Goal: Information Seeking & Learning: Learn about a topic

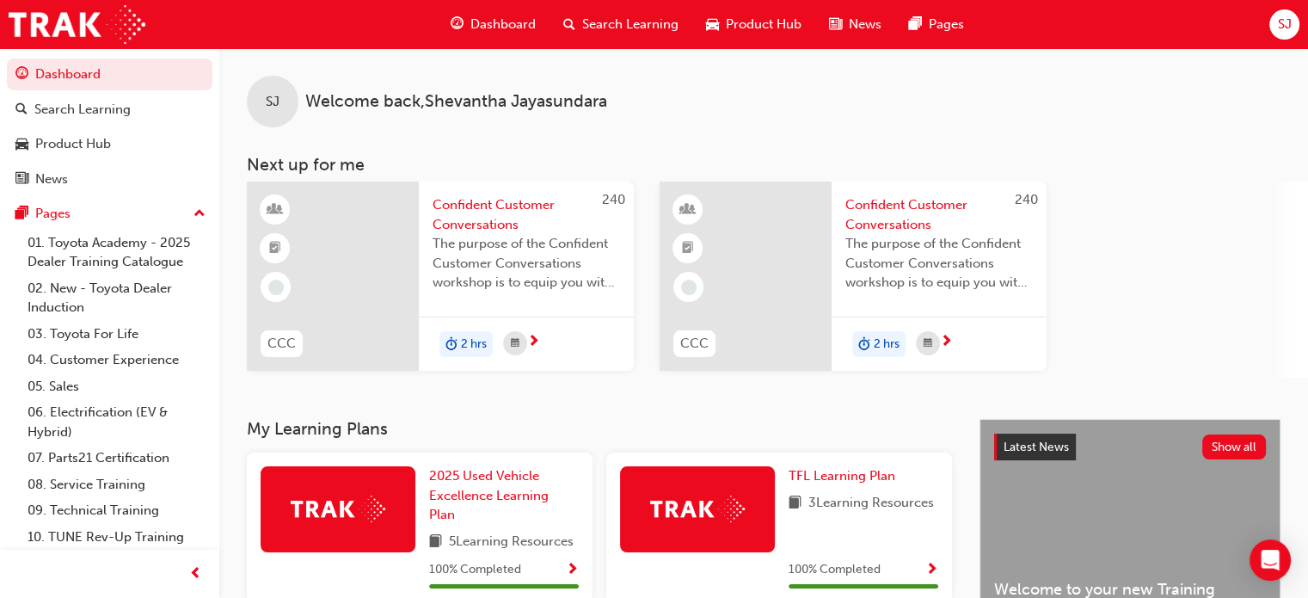
click at [501, 21] on span "Dashboard" at bounding box center [502, 25] width 65 height 20
click at [500, 25] on span "Dashboard" at bounding box center [502, 25] width 65 height 20
click at [486, 25] on span "Dashboard" at bounding box center [502, 25] width 65 height 20
click at [627, 20] on span "Search Learning" at bounding box center [630, 25] width 96 height 20
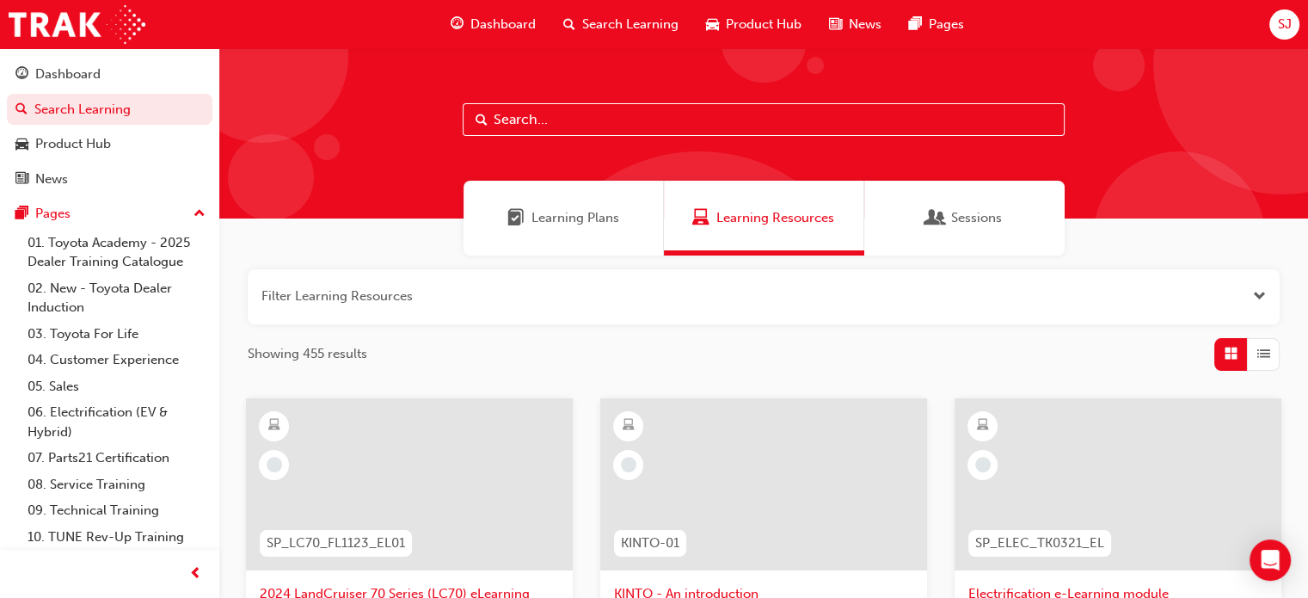
click at [610, 221] on span "Learning Plans" at bounding box center [576, 218] width 88 height 20
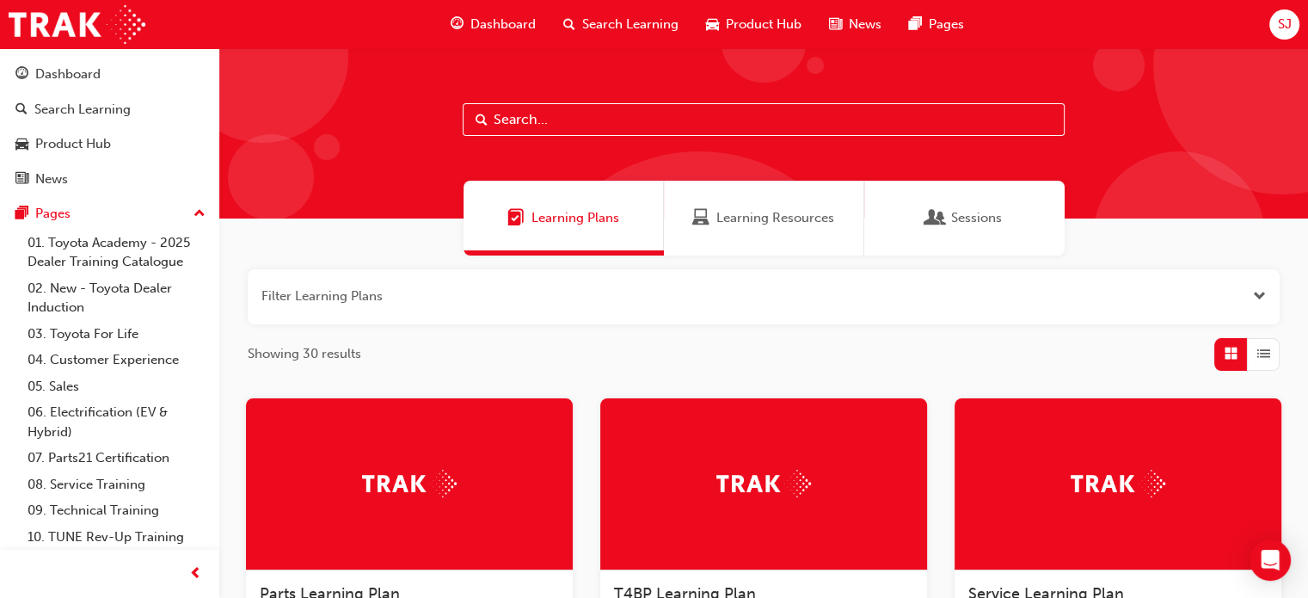
click at [747, 230] on div "Learning Resources" at bounding box center [764, 218] width 200 height 75
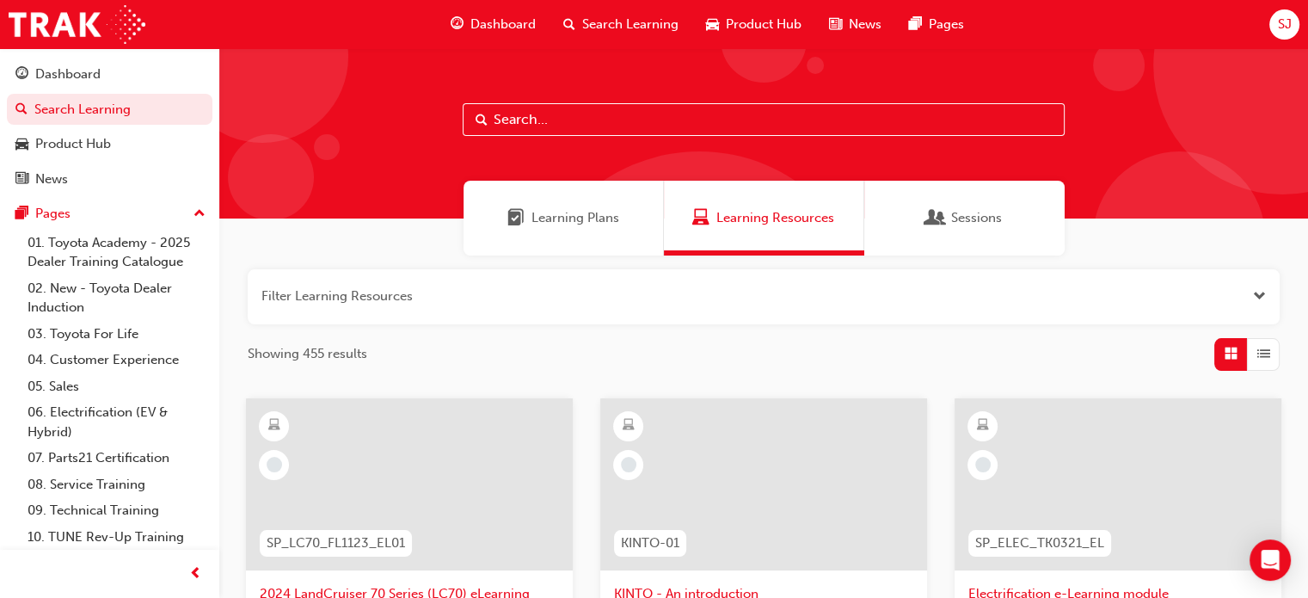
click at [972, 224] on span "Sessions" at bounding box center [976, 218] width 51 height 20
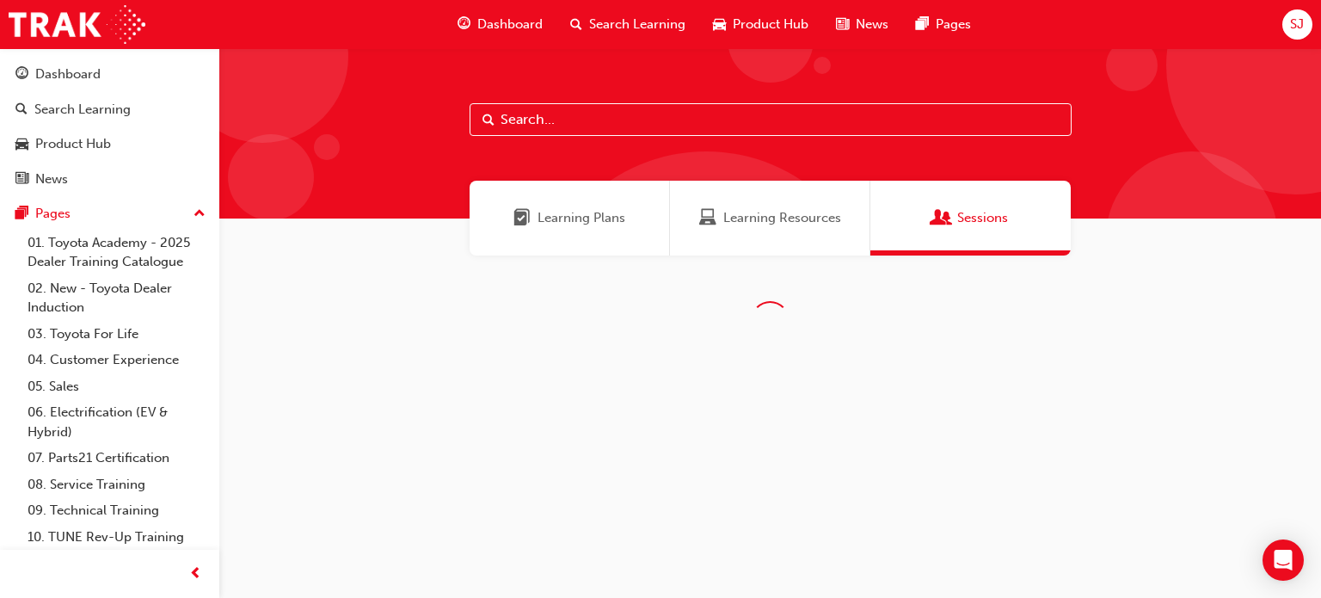
click at [759, 235] on div "Learning Resources" at bounding box center [770, 218] width 200 height 75
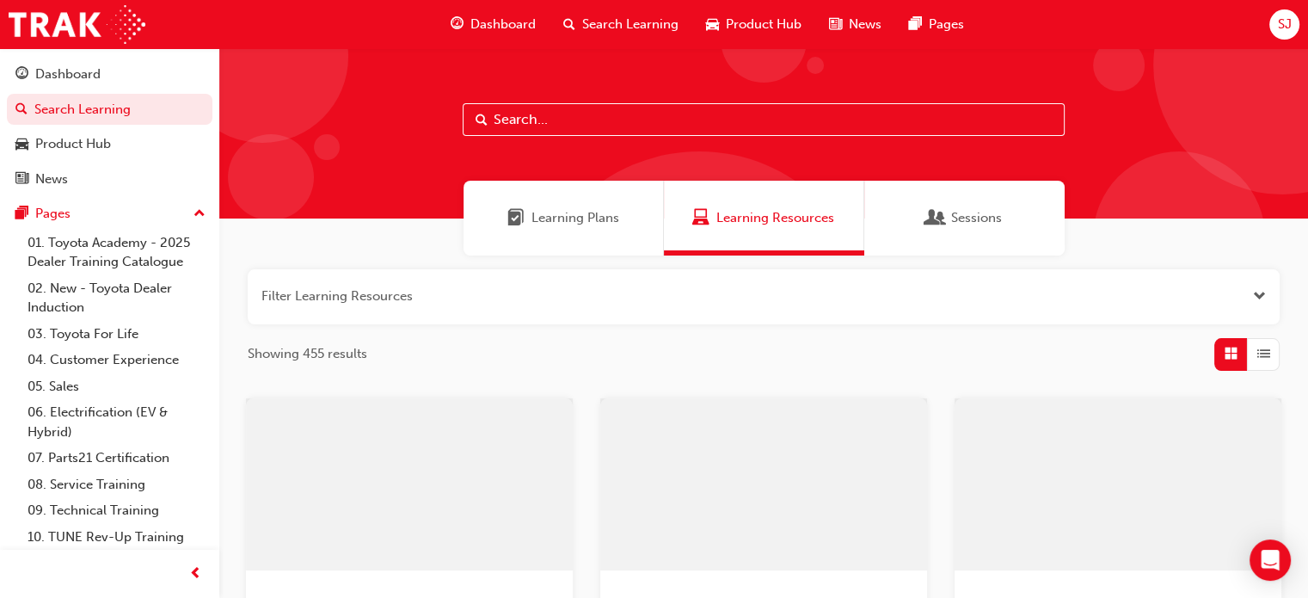
click at [562, 237] on div "Learning Plans" at bounding box center [564, 218] width 200 height 75
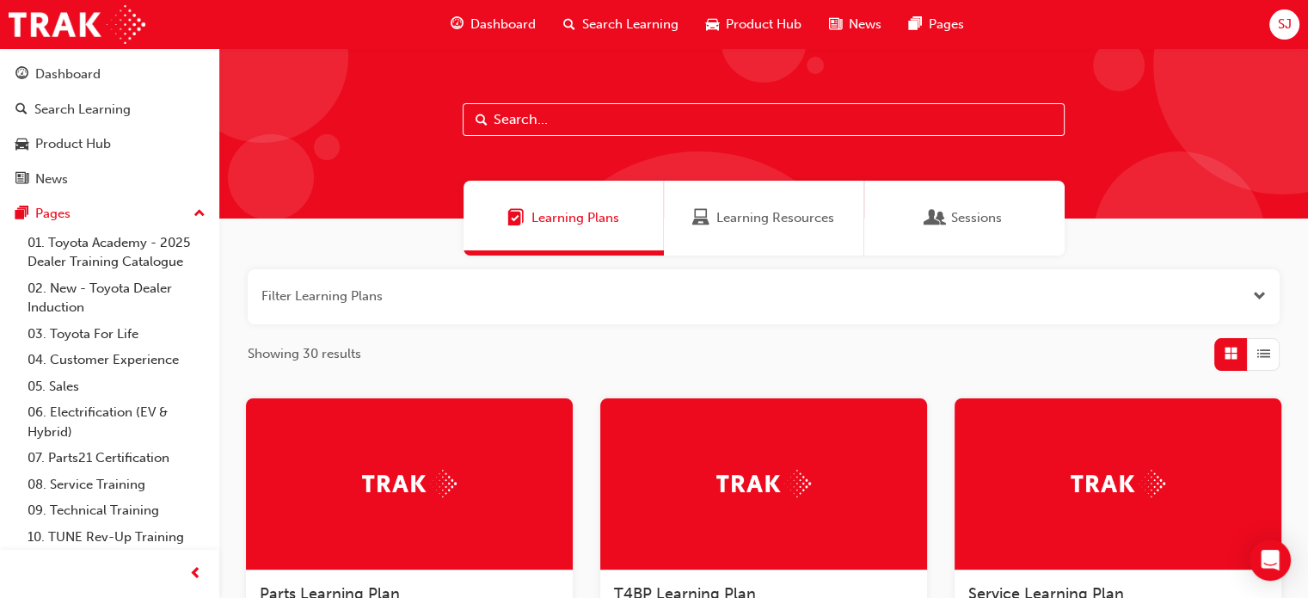
click at [750, 223] on span "Learning Resources" at bounding box center [775, 218] width 118 height 20
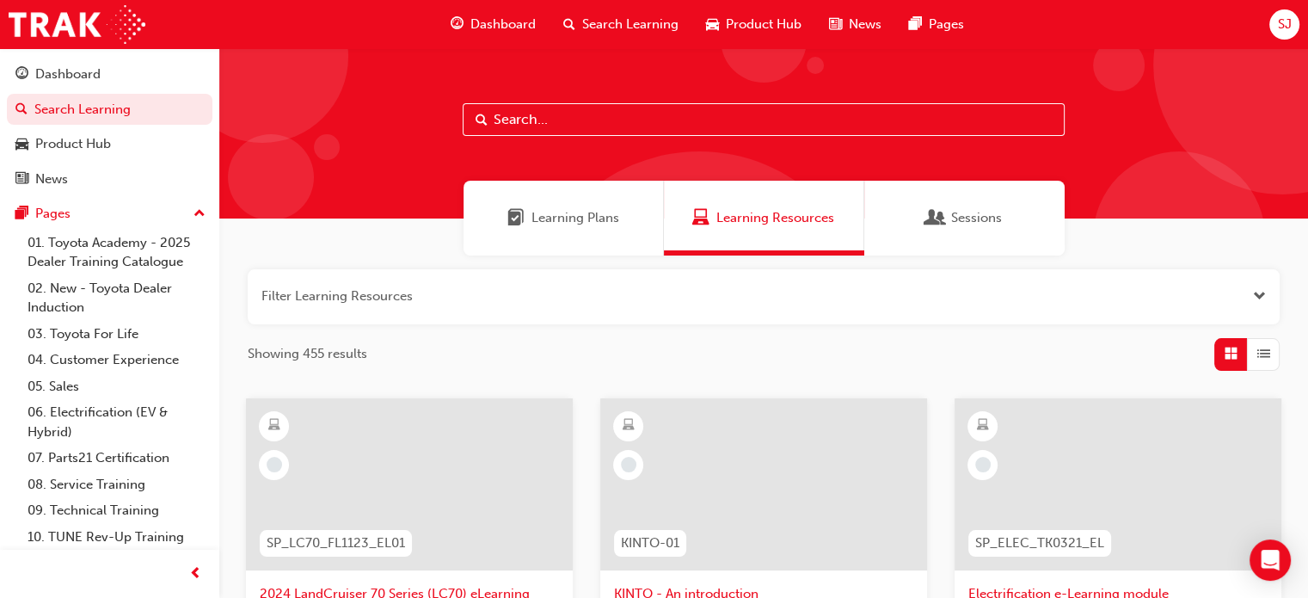
click at [575, 224] on span "Learning Plans" at bounding box center [576, 218] width 88 height 20
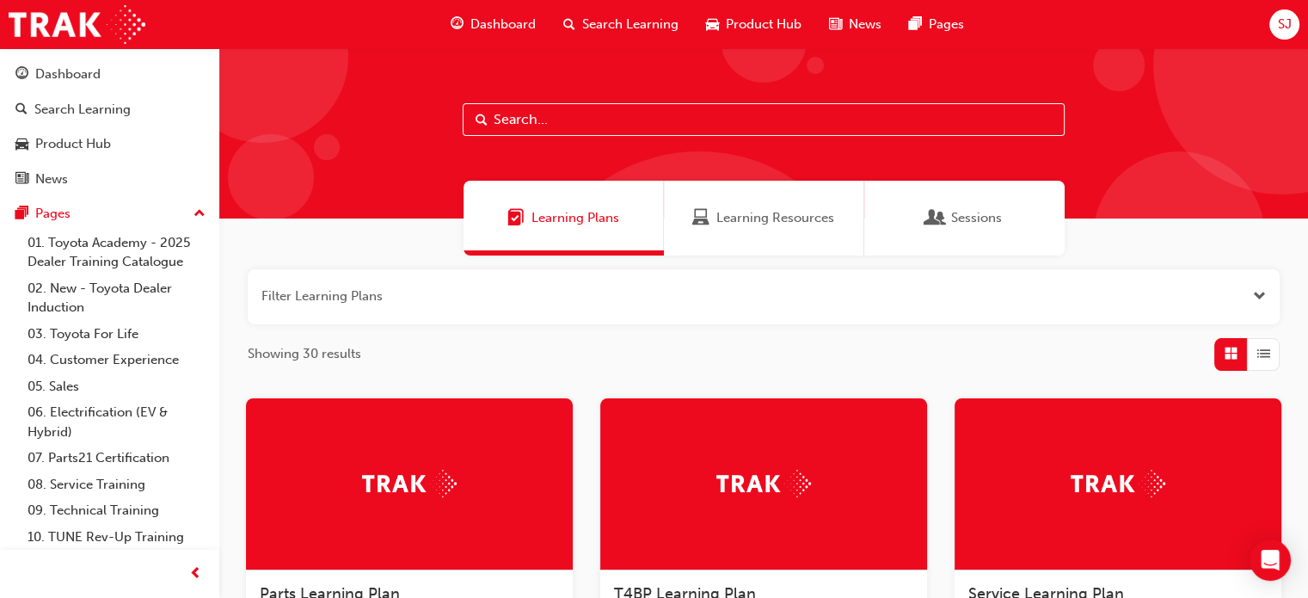
click at [1177, 302] on button "button" at bounding box center [764, 296] width 1032 height 55
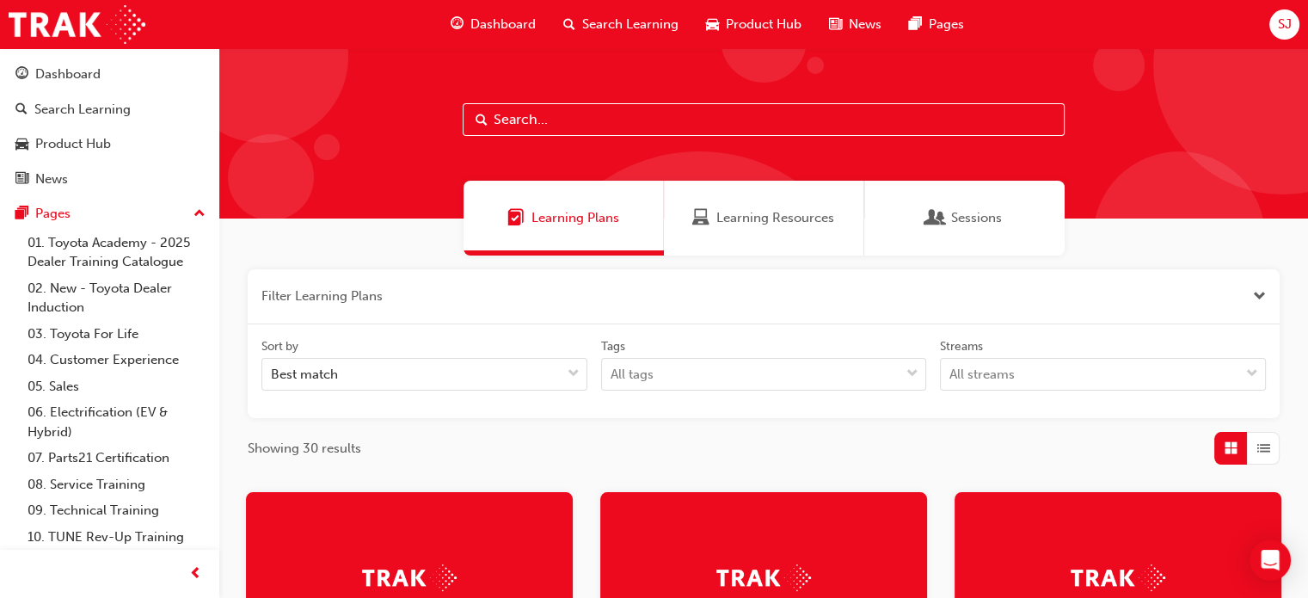
click at [1171, 301] on button "button" at bounding box center [764, 296] width 1032 height 55
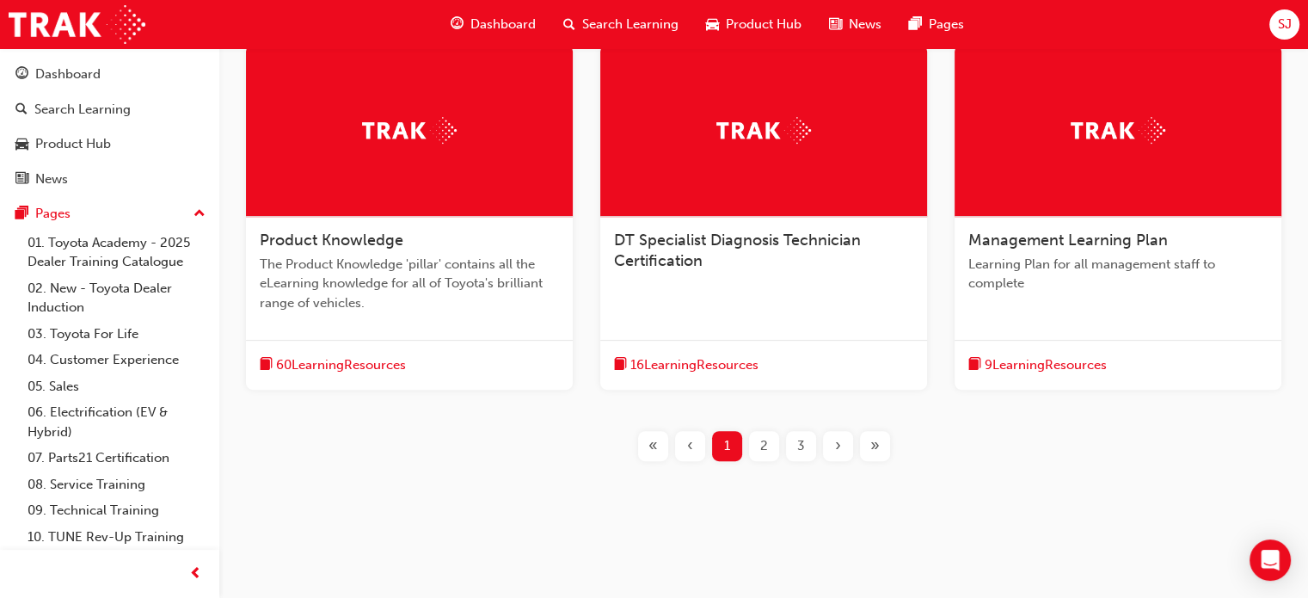
scroll to position [688, 0]
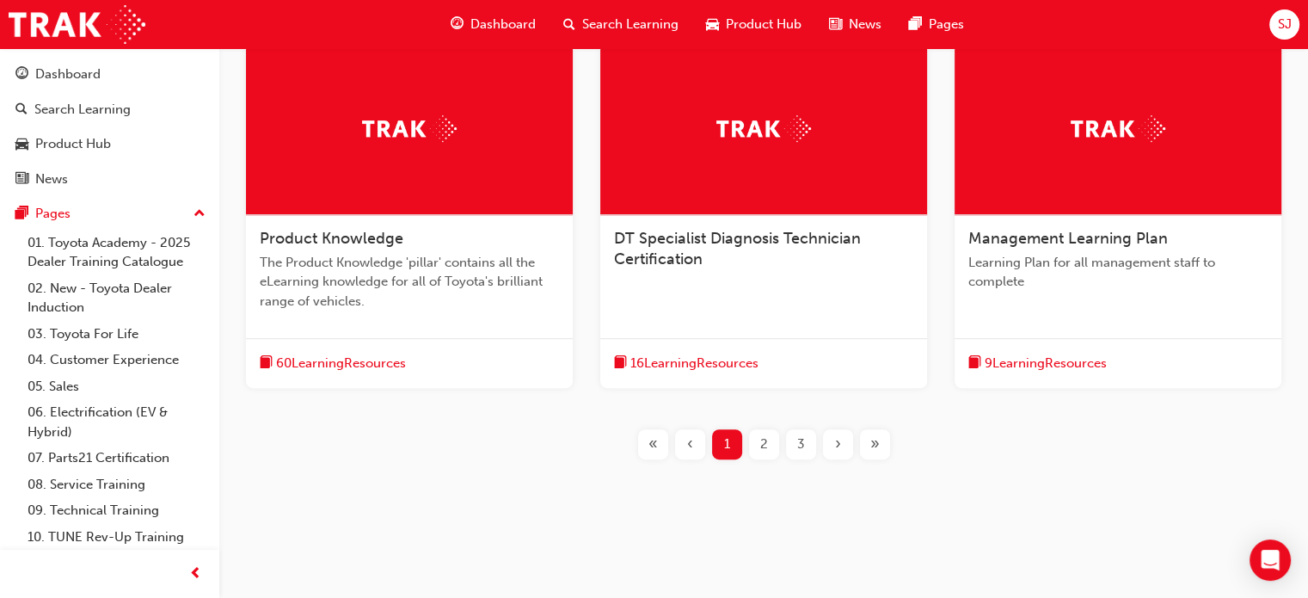
click at [766, 446] on span "2" at bounding box center [764, 444] width 8 height 20
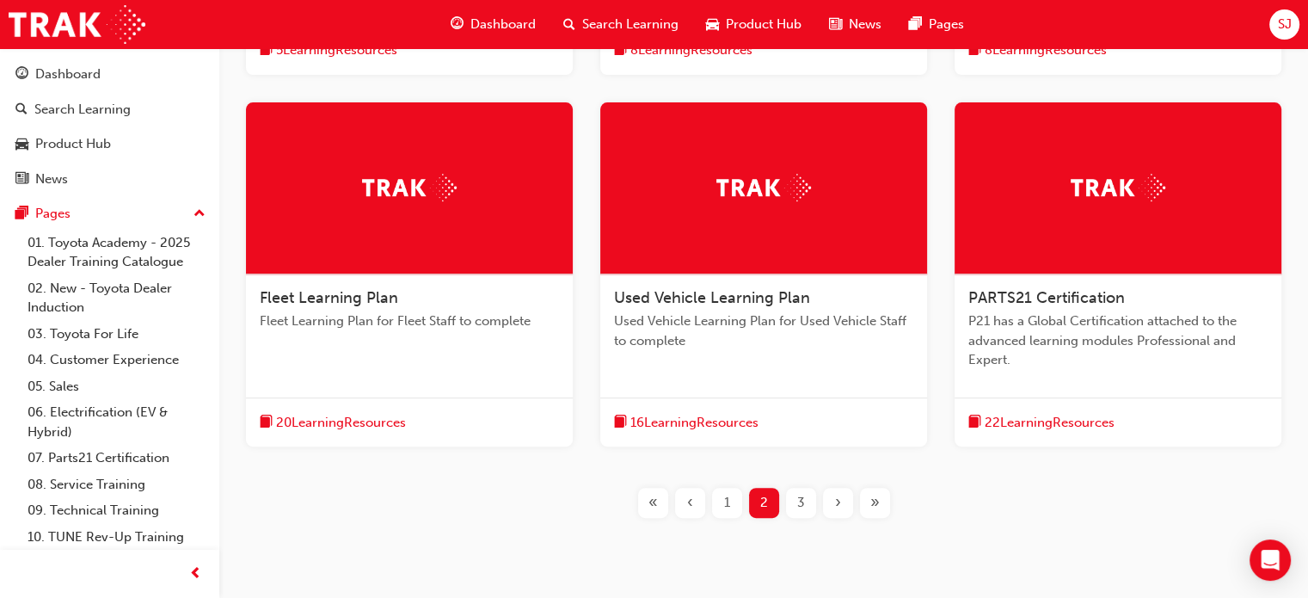
click at [795, 501] on div "3" at bounding box center [801, 503] width 30 height 30
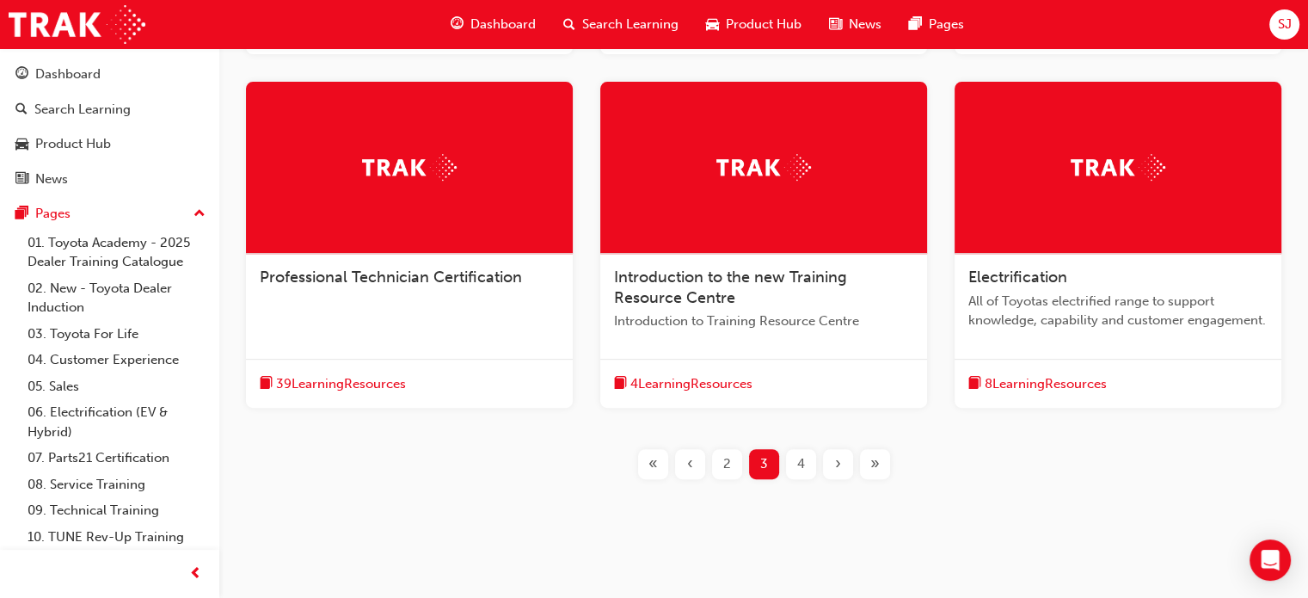
click at [810, 468] on div "4" at bounding box center [801, 464] width 30 height 30
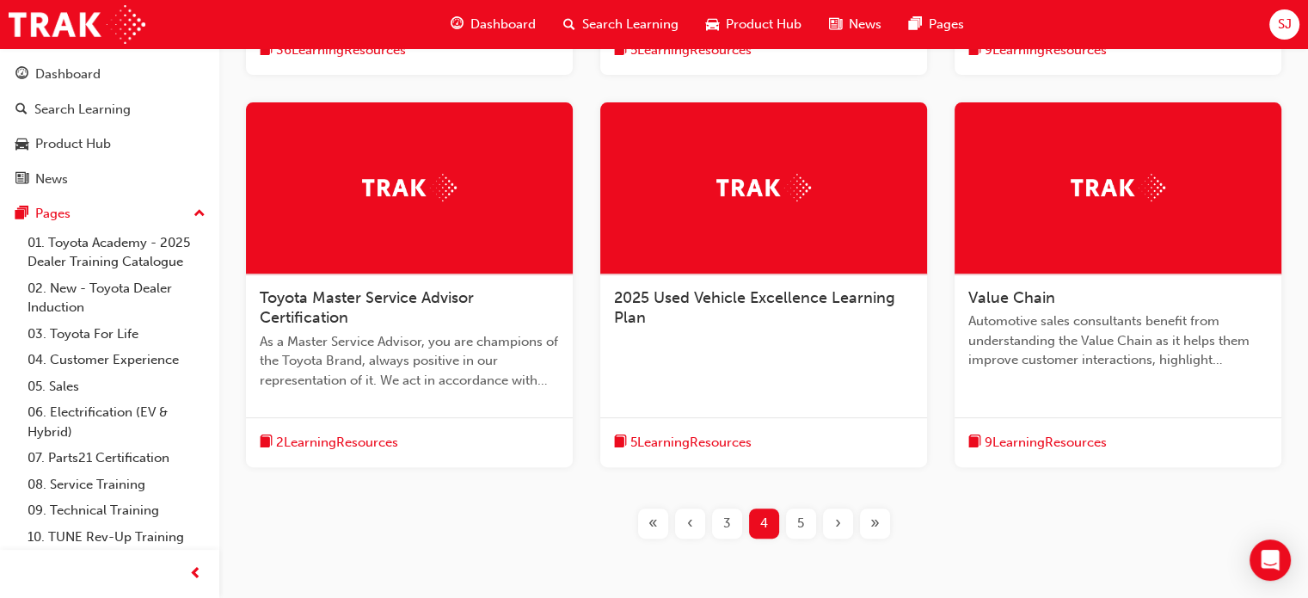
click at [682, 514] on div "‹" at bounding box center [690, 523] width 30 height 30
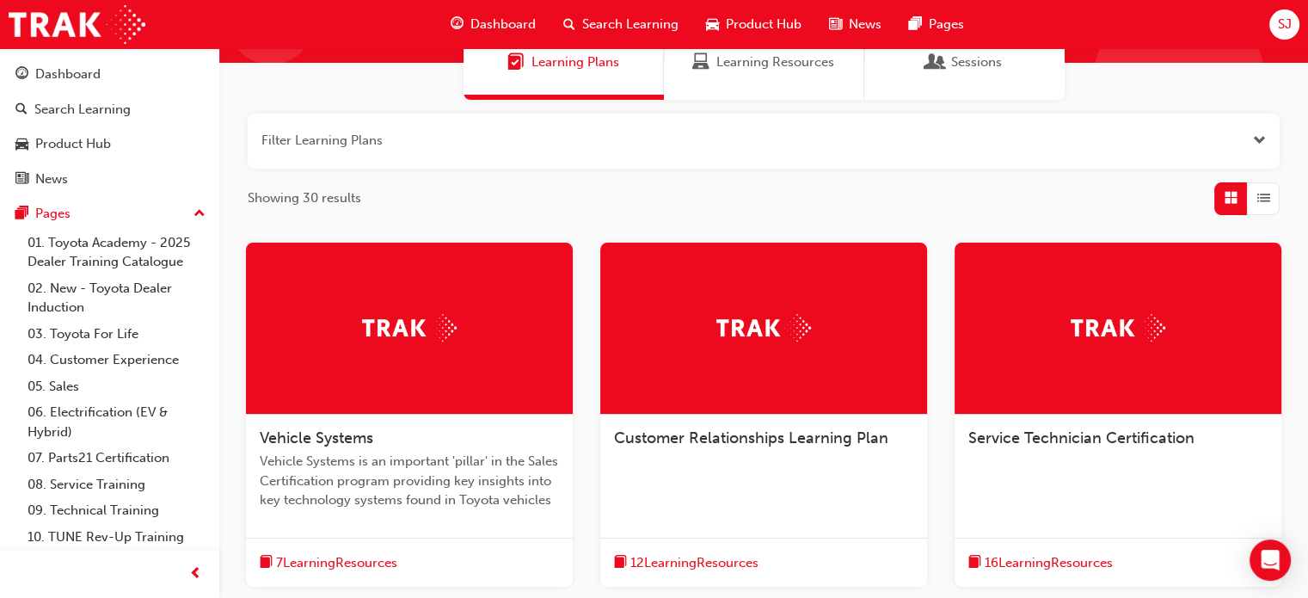
scroll to position [258, 0]
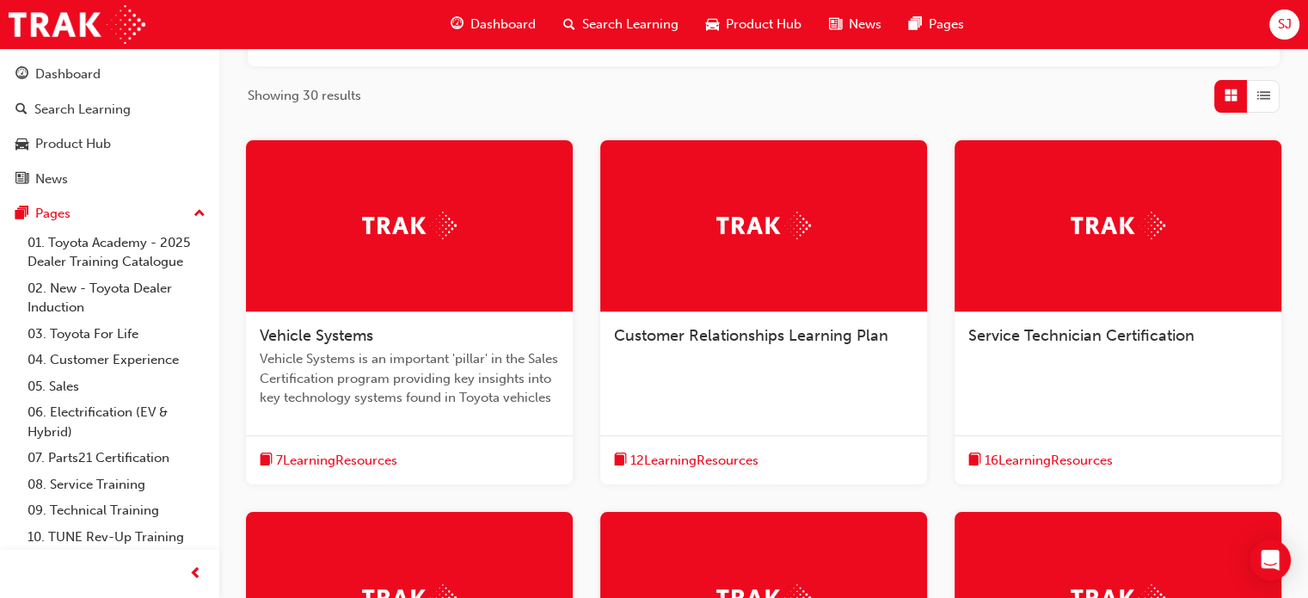
click at [342, 409] on div "Vehicle Systems Vehicle Systems is an important 'pillar' in the Sales Certifica…" at bounding box center [409, 373] width 327 height 123
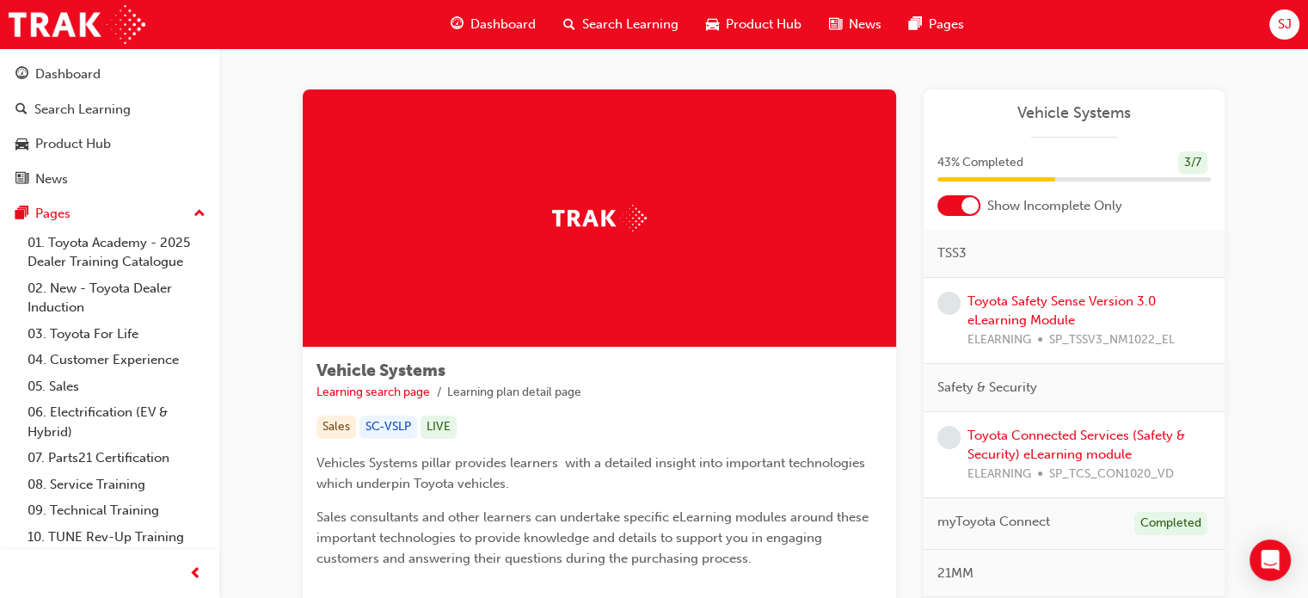
click at [628, 22] on span "Search Learning" at bounding box center [630, 25] width 96 height 20
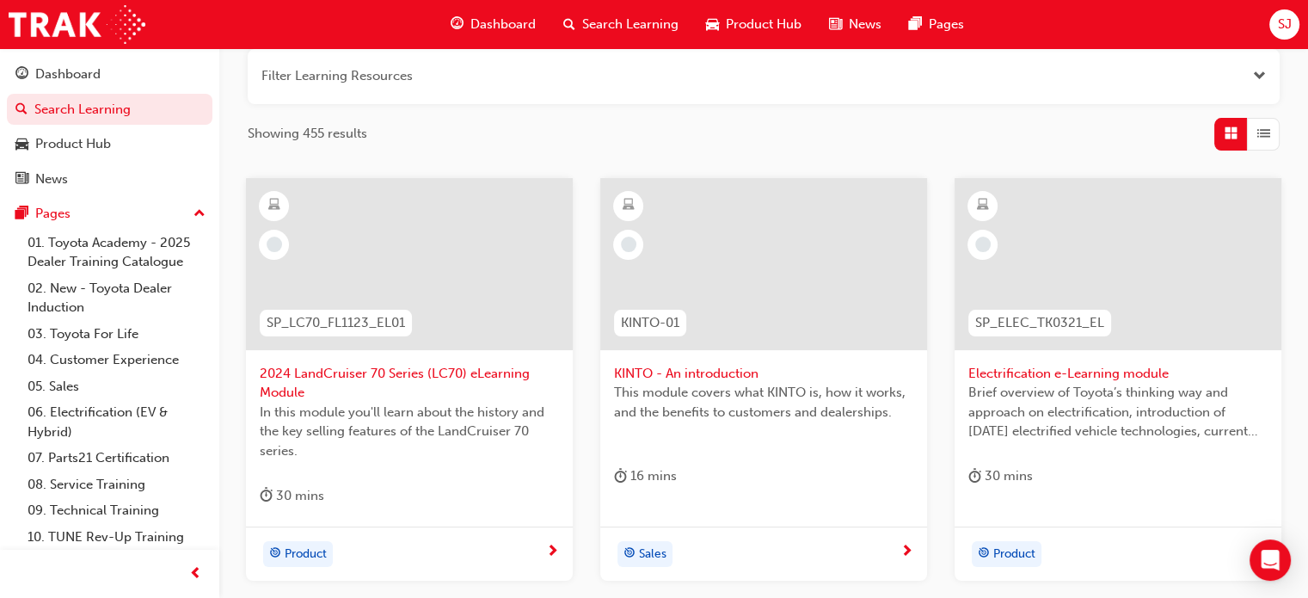
scroll to position [258, 0]
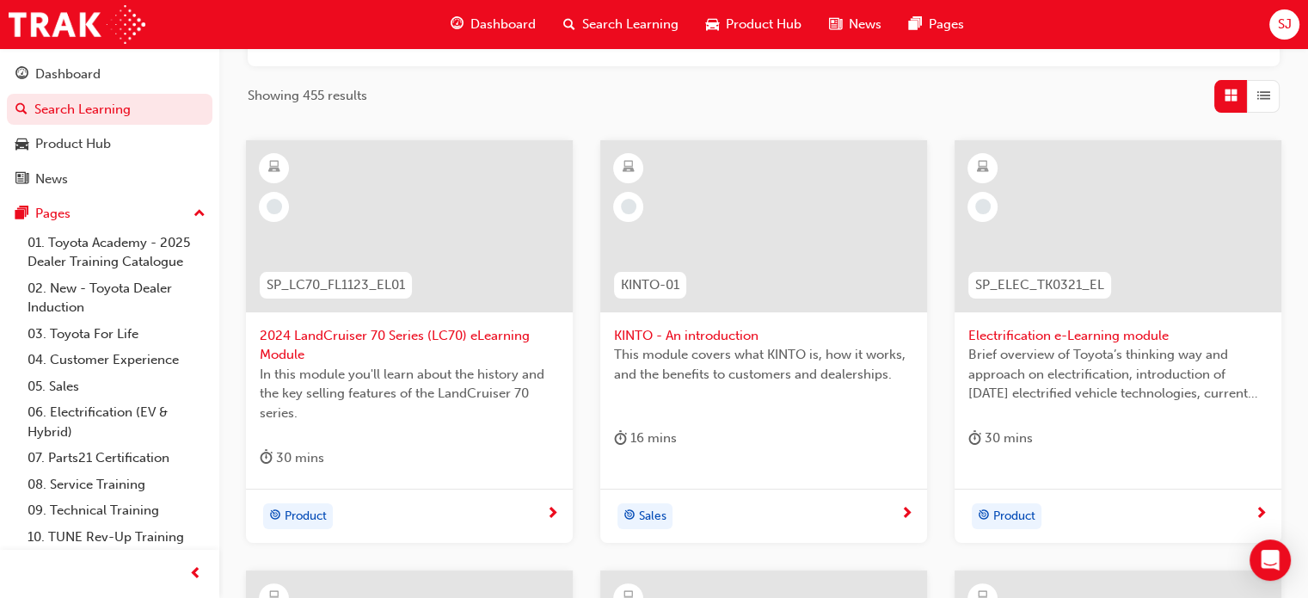
click at [1064, 352] on span "Brief overview of Toyota’s thinking way and approach on electrification, introd…" at bounding box center [1117, 374] width 299 height 58
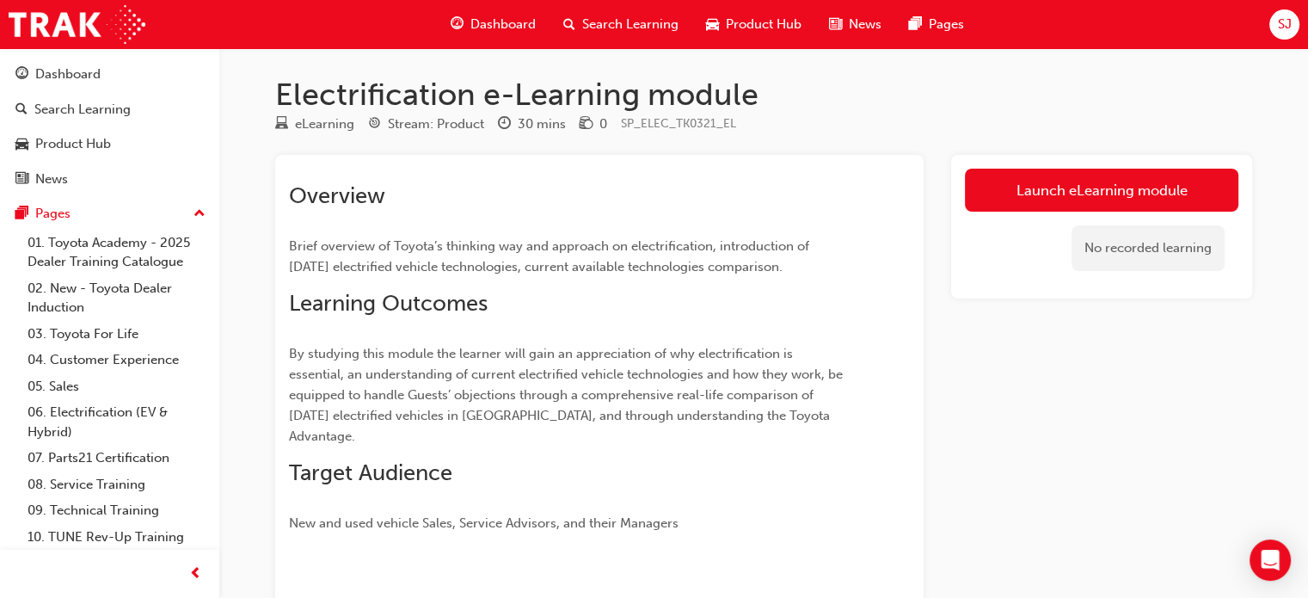
click at [619, 15] on span "Search Learning" at bounding box center [630, 25] width 96 height 20
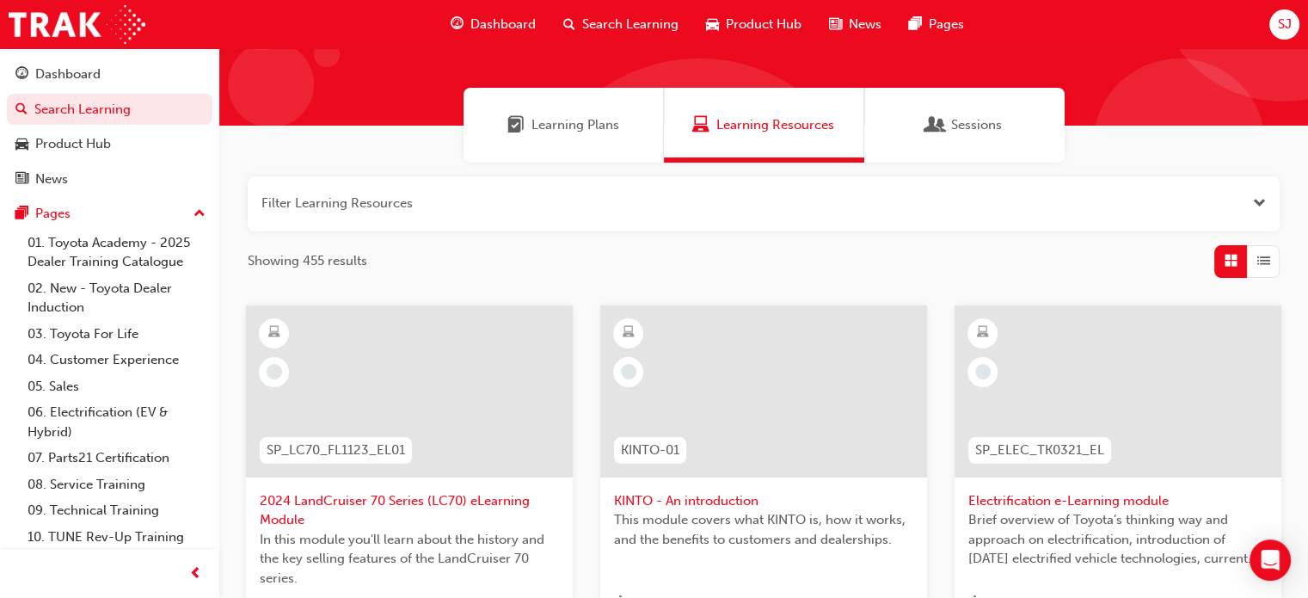
scroll to position [86, 0]
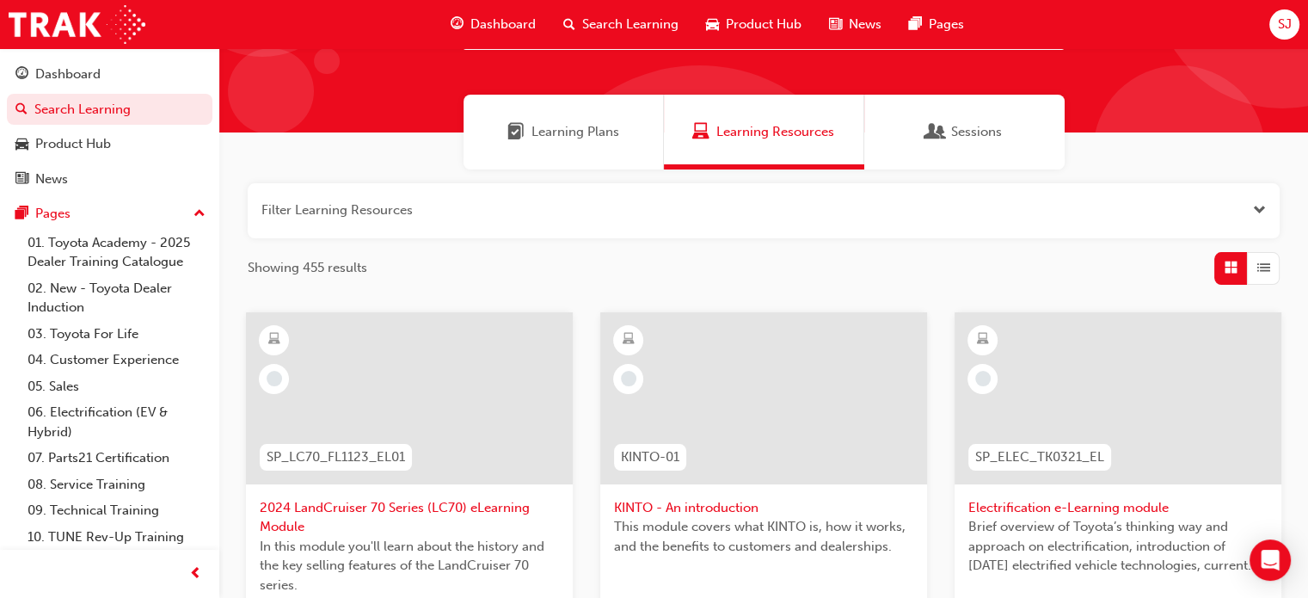
click at [631, 24] on span "Search Learning" at bounding box center [630, 25] width 96 height 20
click at [600, 126] on span "Learning Plans" at bounding box center [576, 132] width 88 height 20
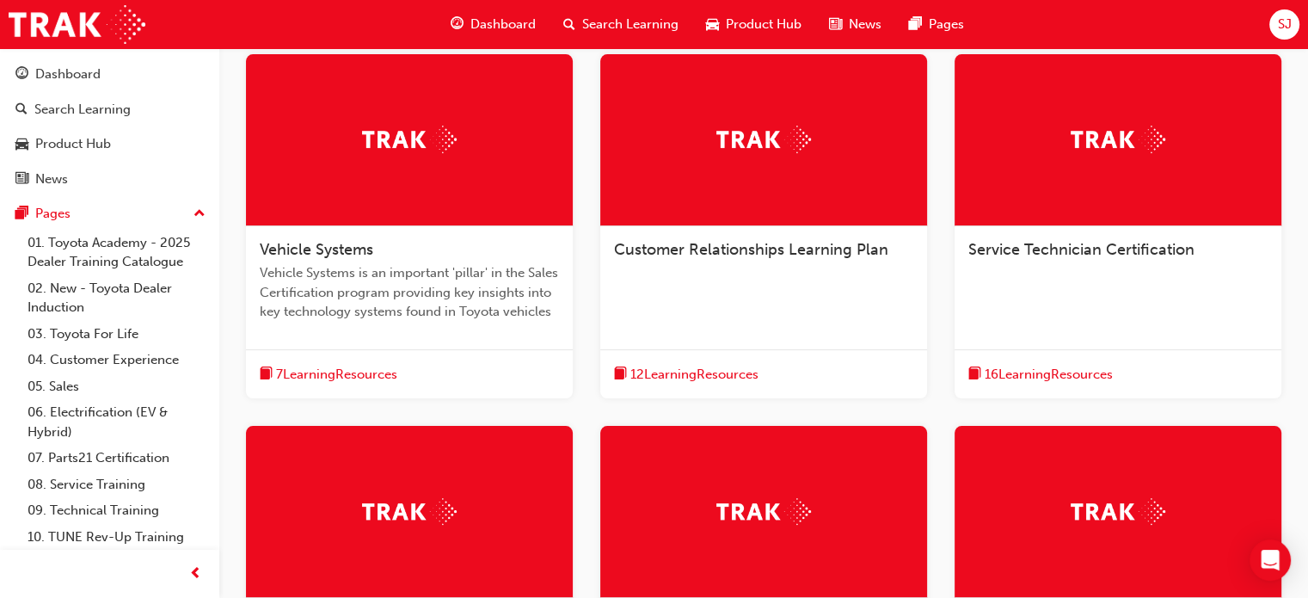
scroll to position [688, 0]
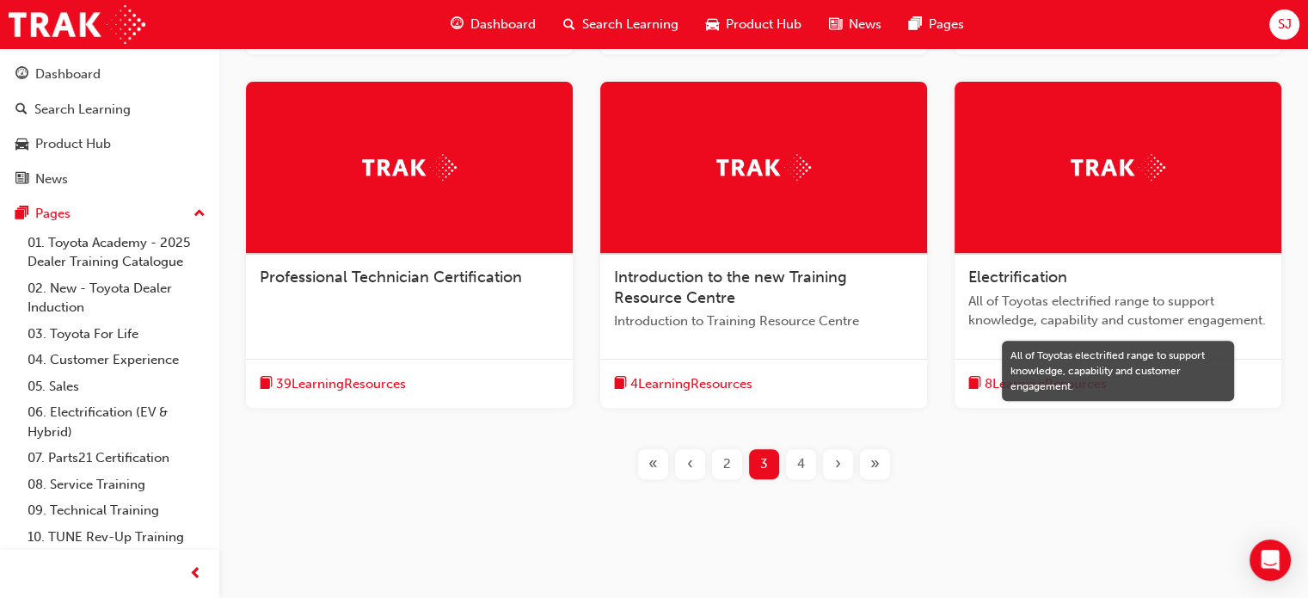
click at [1101, 327] on span "All of Toyotas electrified range to support knowledge, capability and customer …" at bounding box center [1117, 311] width 299 height 39
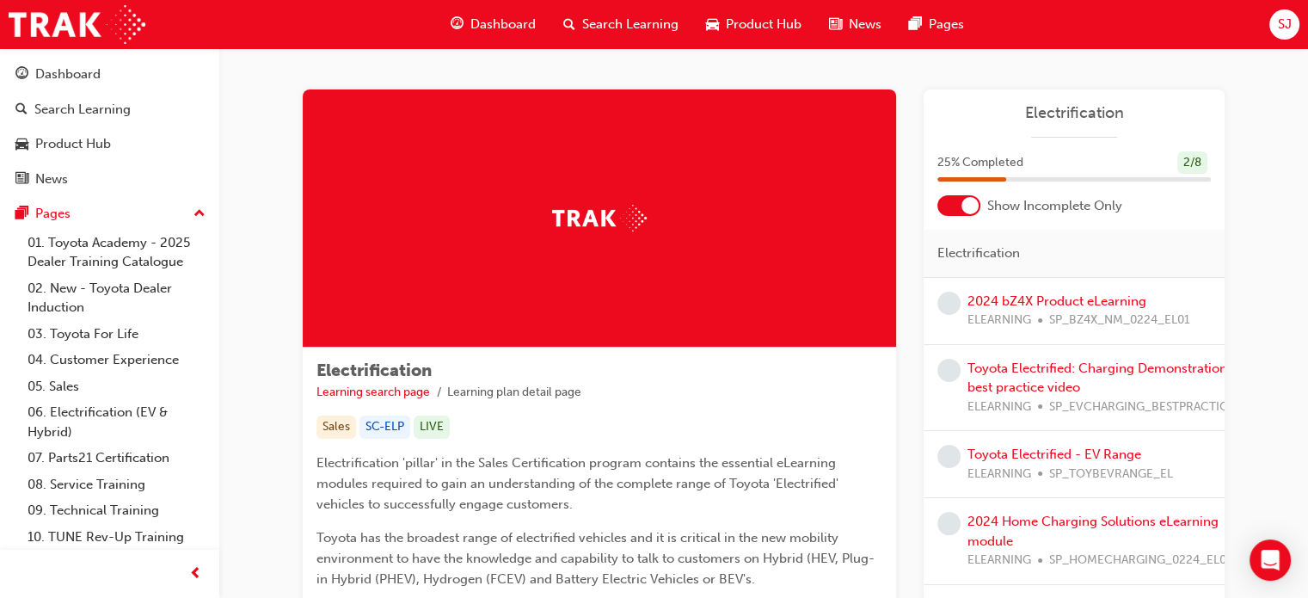
click at [637, 15] on span "Search Learning" at bounding box center [630, 25] width 96 height 20
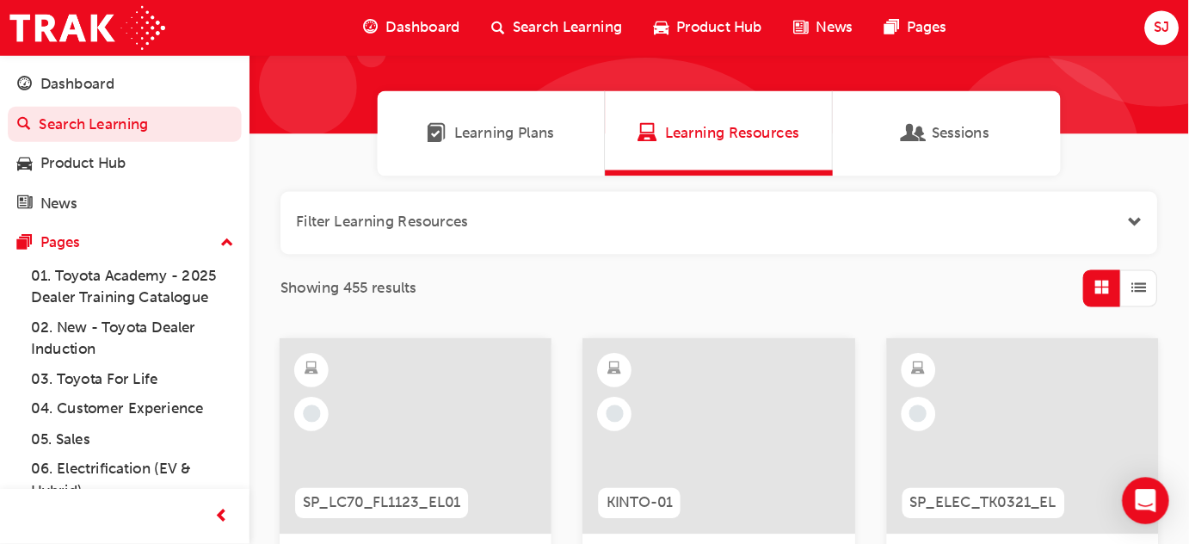
scroll to position [101, 0]
